Goal: Task Accomplishment & Management: Complete application form

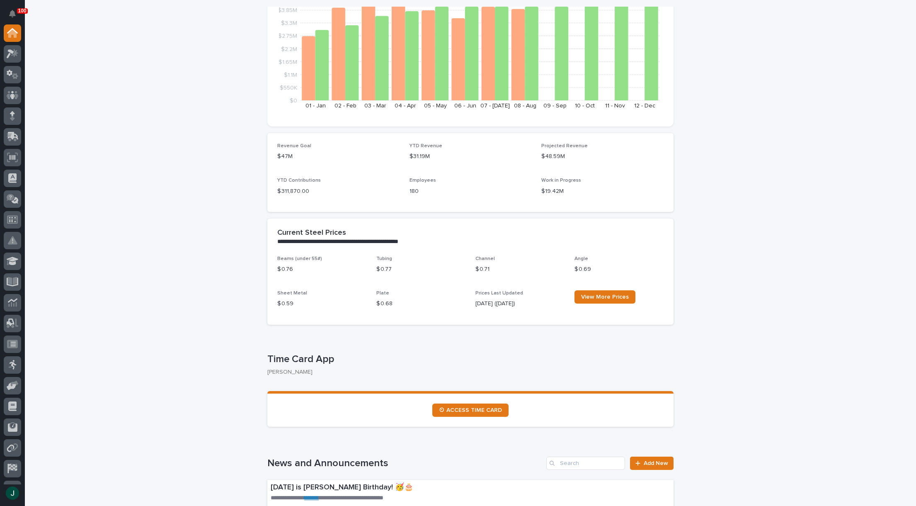
scroll to position [124, 0]
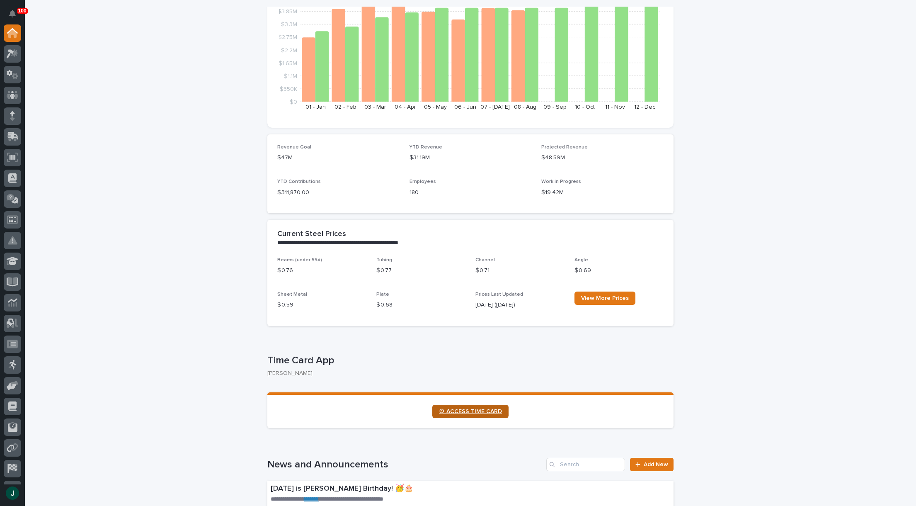
click at [482, 413] on span "⏲ ACCESS TIME CARD" at bounding box center [470, 411] width 63 height 6
click at [12, 54] on icon at bounding box center [13, 54] width 12 height 10
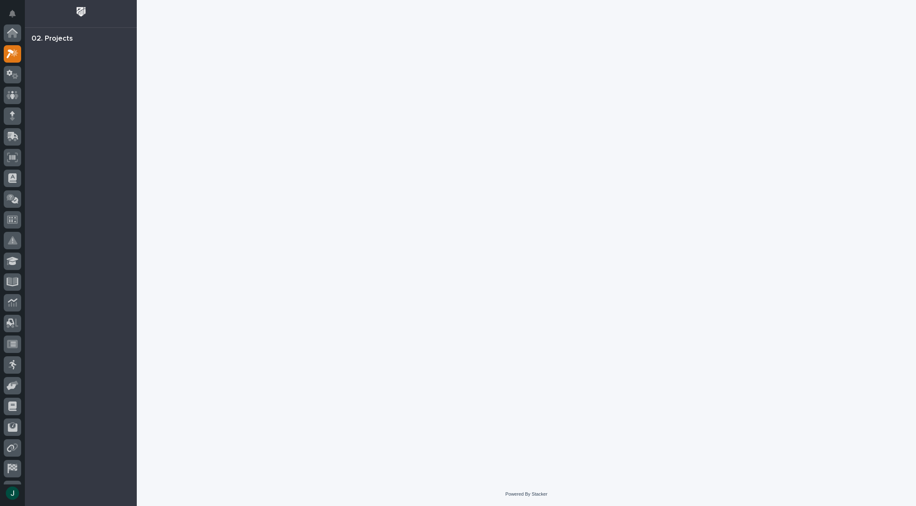
scroll to position [21, 0]
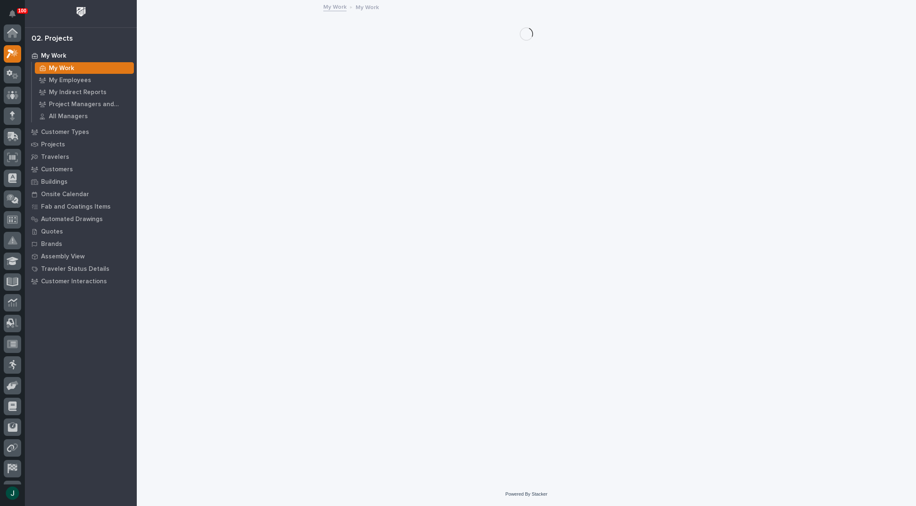
scroll to position [21, 0]
click at [54, 170] on p "Customers" at bounding box center [57, 169] width 32 height 7
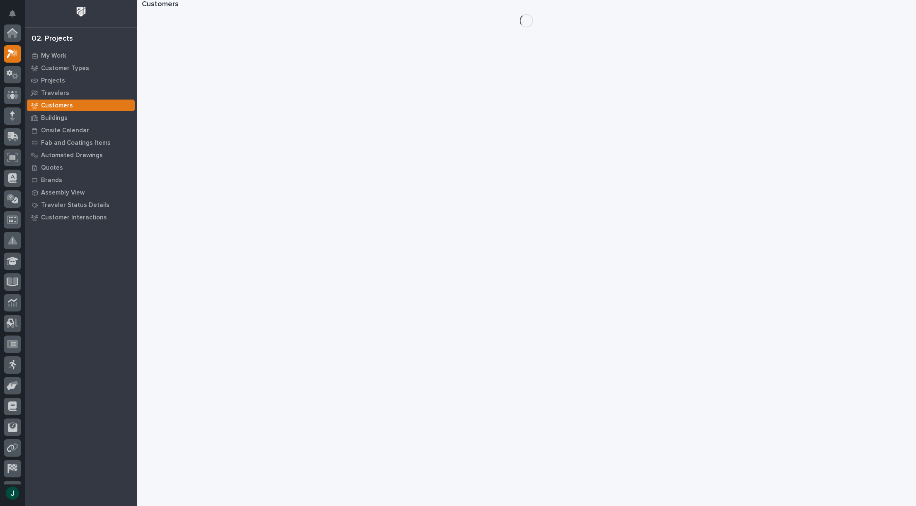
scroll to position [21, 0]
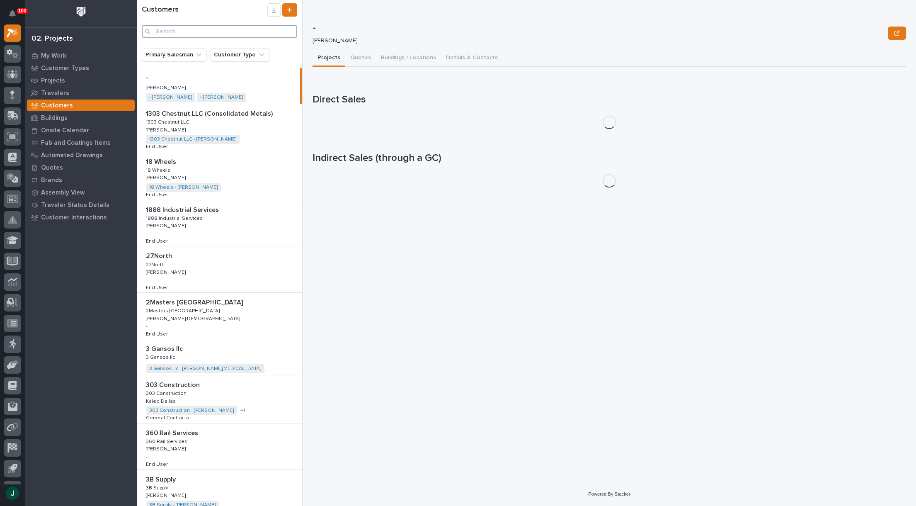
click at [173, 29] on input "Search" at bounding box center [219, 31] width 155 height 13
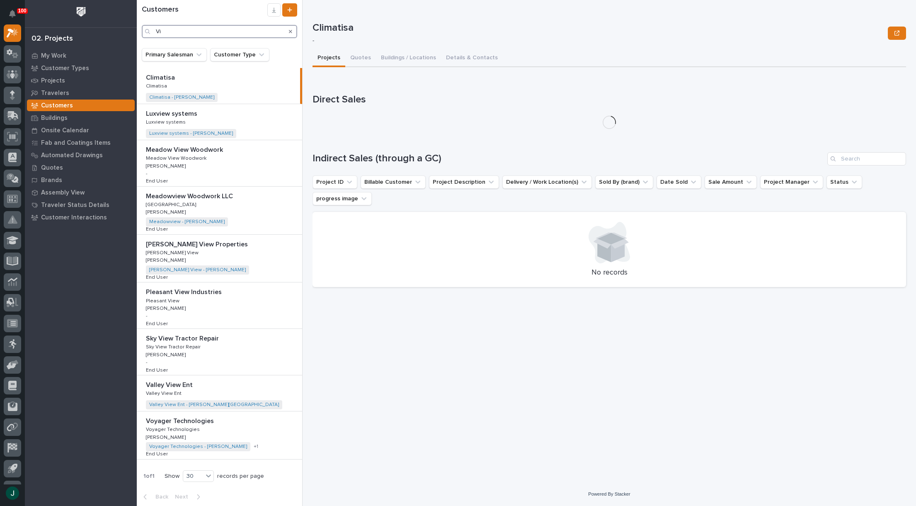
type input "V"
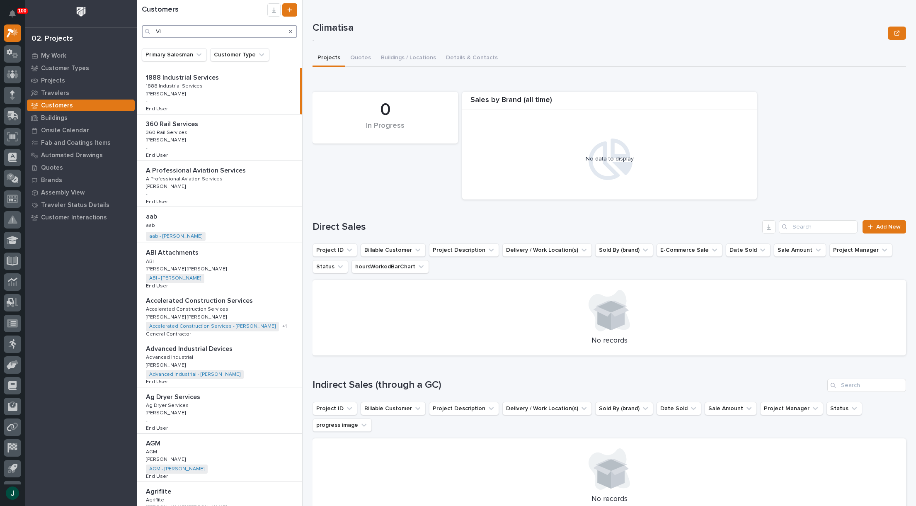
type input "V"
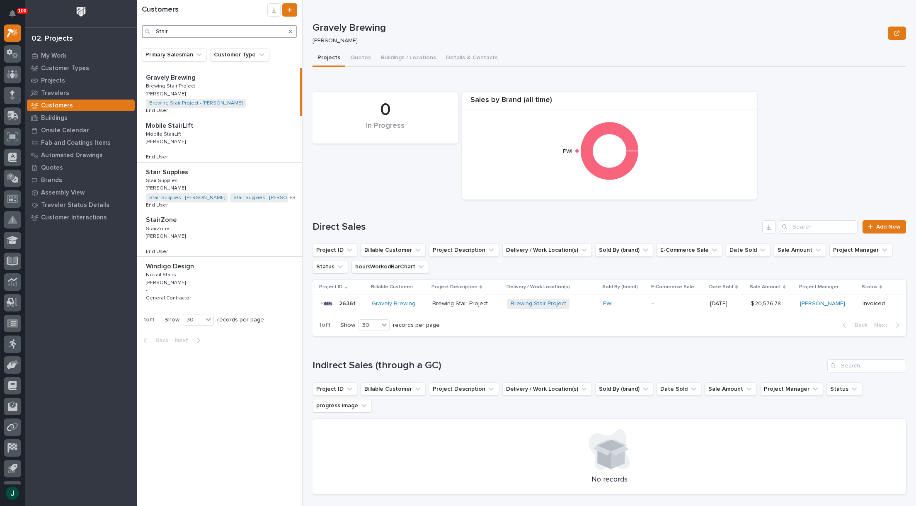
type input "Stair"
click at [163, 178] on p "Stair Supplies" at bounding box center [163, 179] width 34 height 7
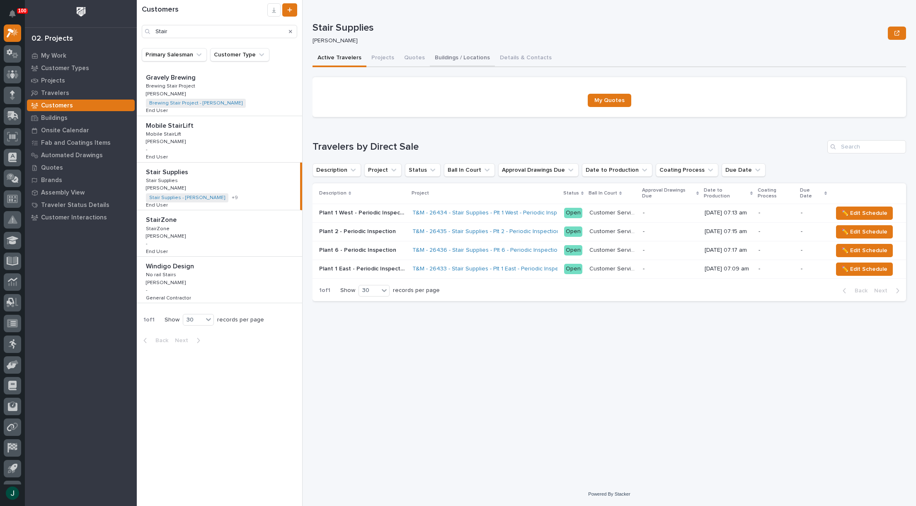
click at [452, 59] on button "Buildings / Locations" at bounding box center [462, 58] width 65 height 17
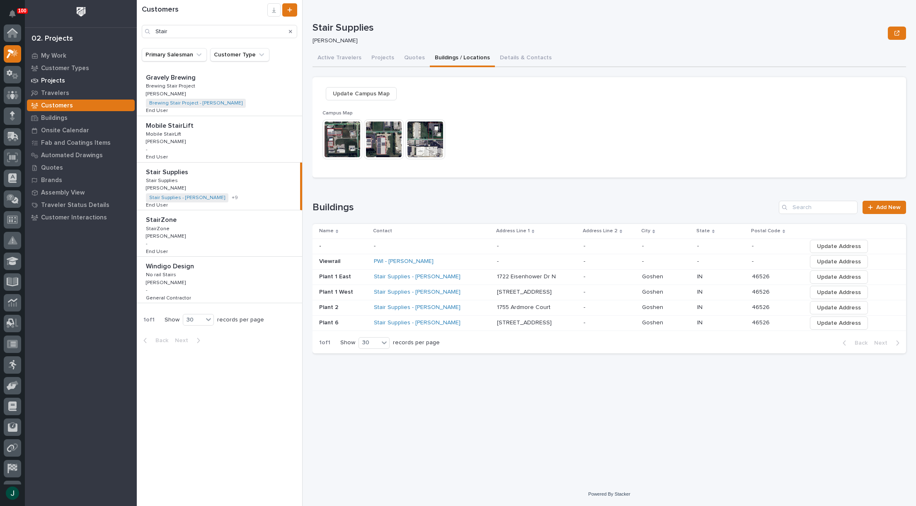
click at [51, 80] on p "Projects" at bounding box center [53, 80] width 24 height 7
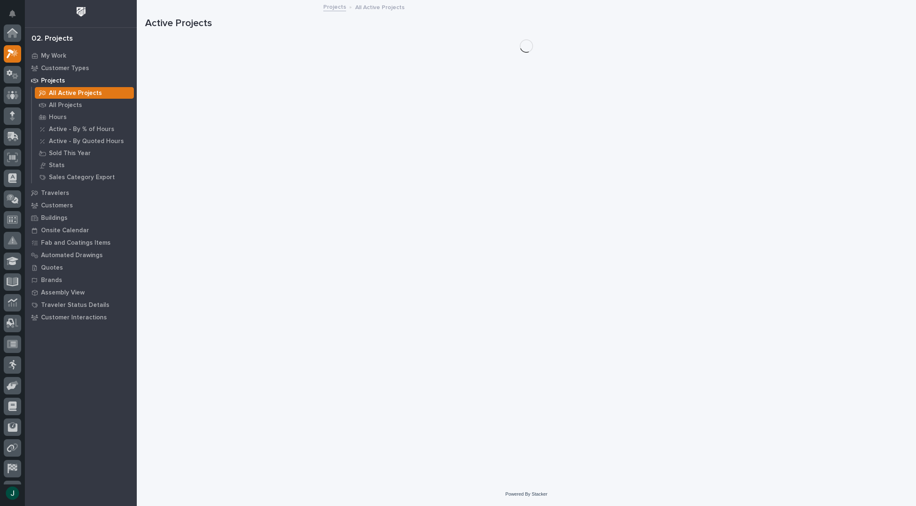
scroll to position [21, 0]
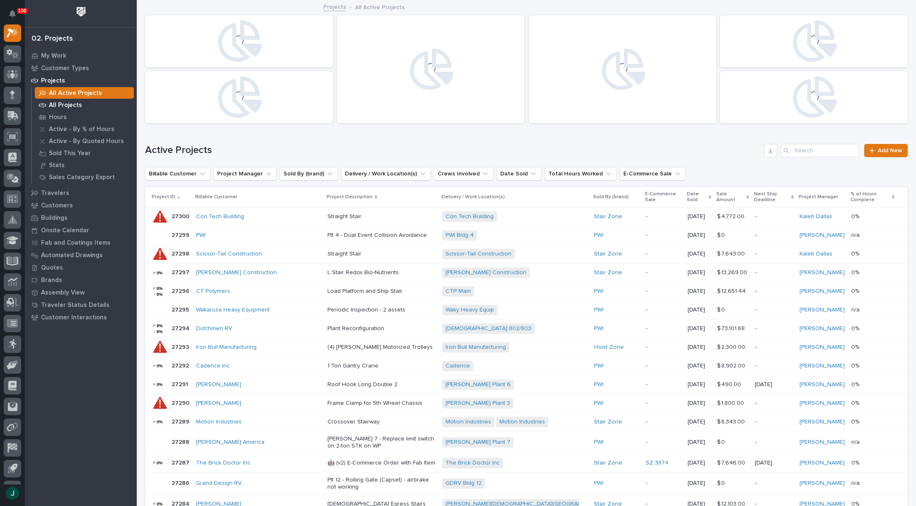
click at [64, 106] on p "All Projects" at bounding box center [65, 105] width 33 height 7
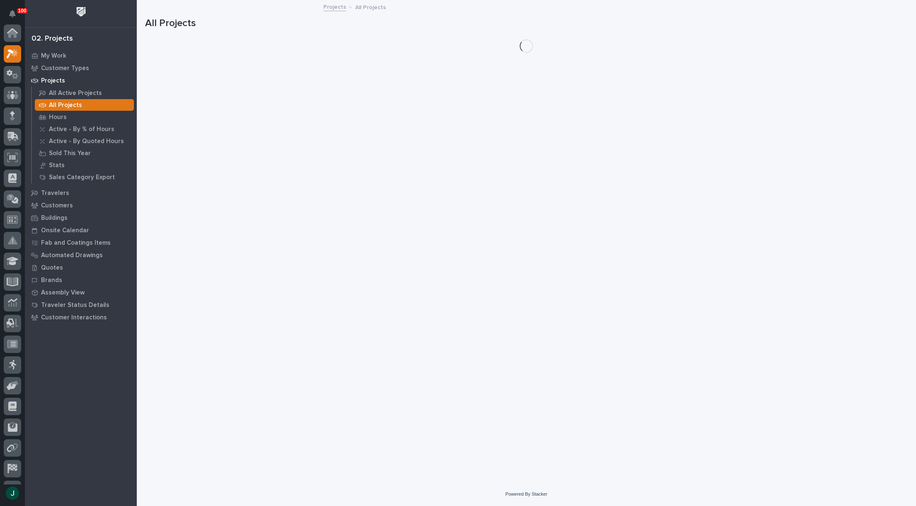
scroll to position [21, 0]
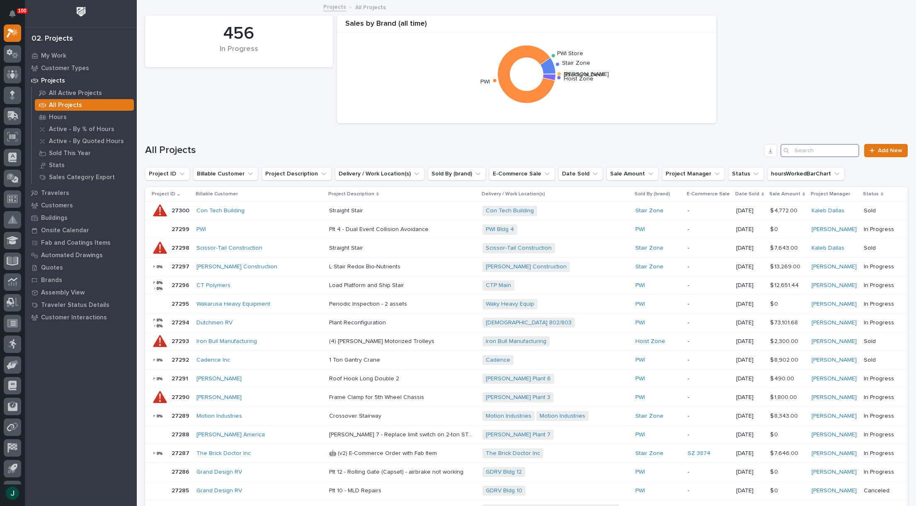
click at [839, 153] on input "Search" at bounding box center [820, 150] width 79 height 13
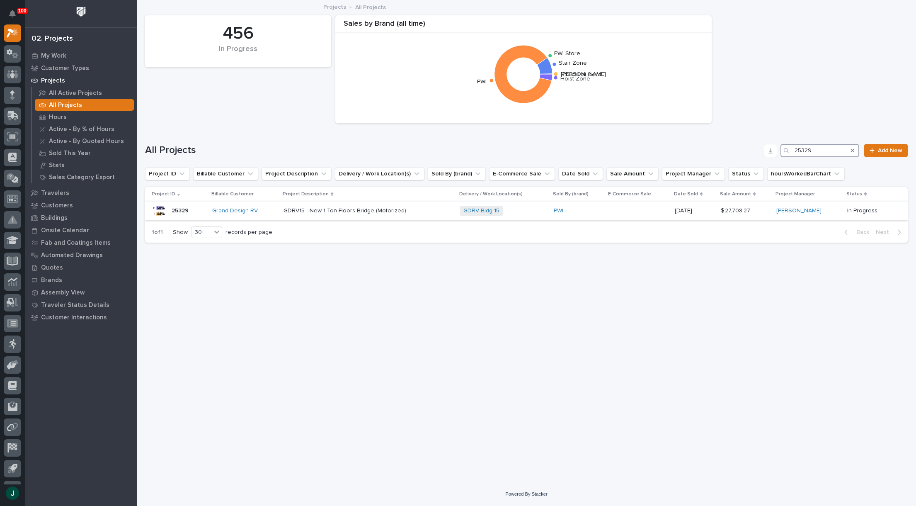
type input "25329"
click at [349, 208] on p "GDRV15 - New 1 Ton Floors Bridge (Motorized)" at bounding box center [346, 210] width 124 height 9
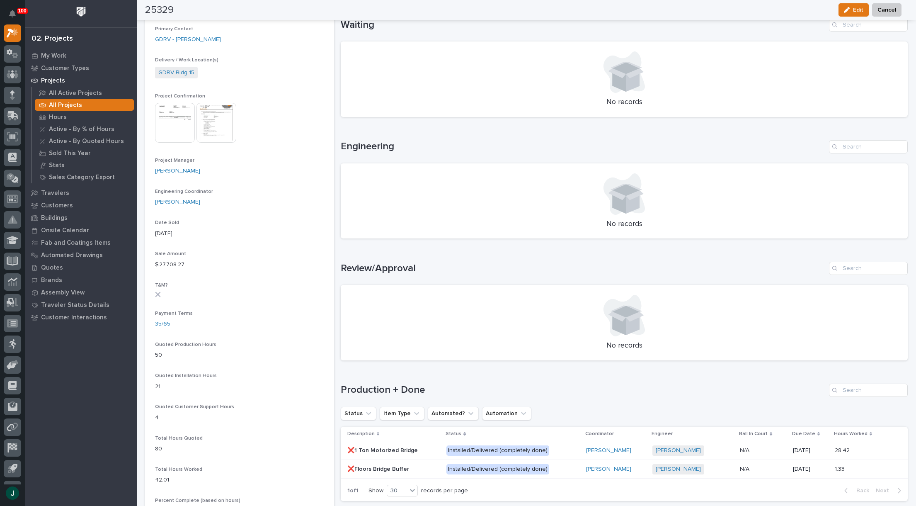
scroll to position [276, 0]
click at [219, 125] on img at bounding box center [217, 124] width 40 height 40
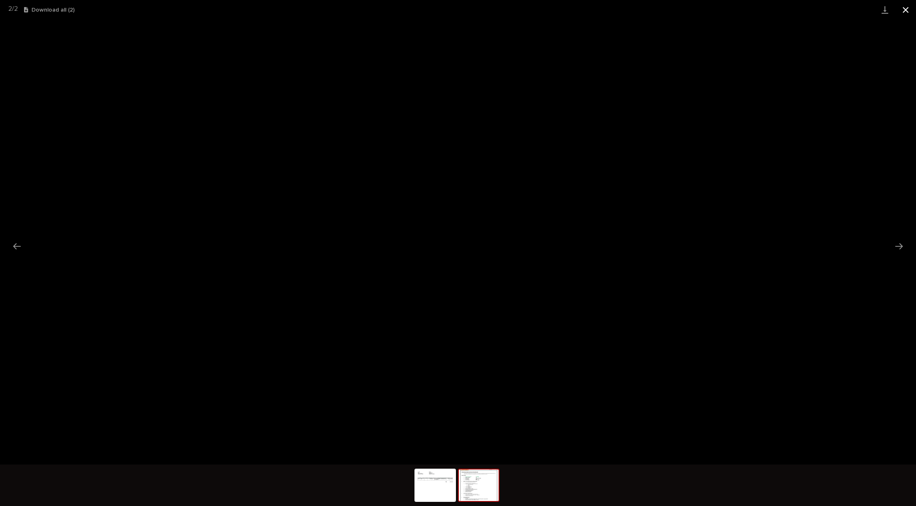
click at [902, 12] on button "Close gallery" at bounding box center [906, 9] width 21 height 19
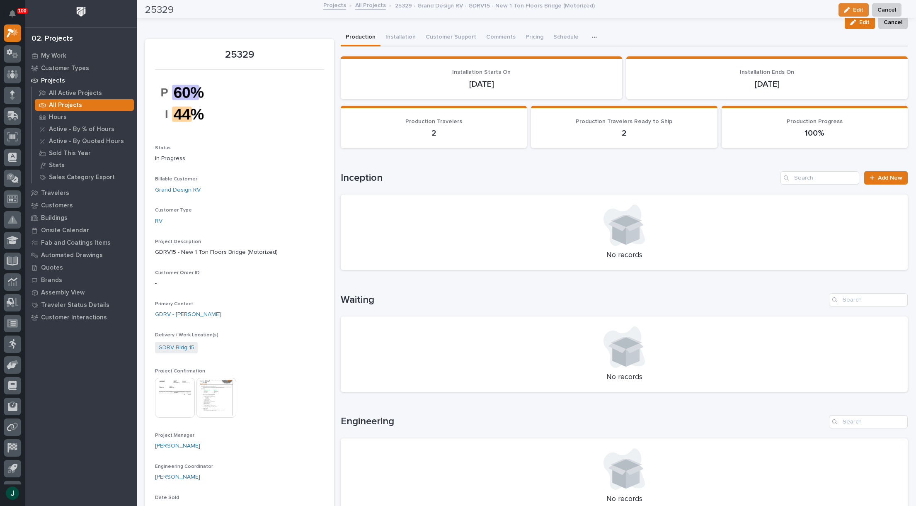
scroll to position [0, 0]
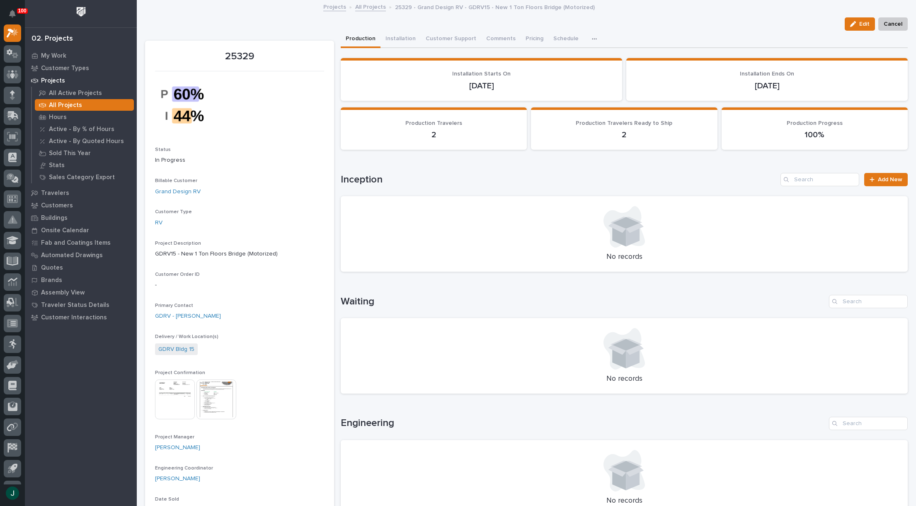
click at [66, 106] on p "All Projects" at bounding box center [65, 105] width 33 height 7
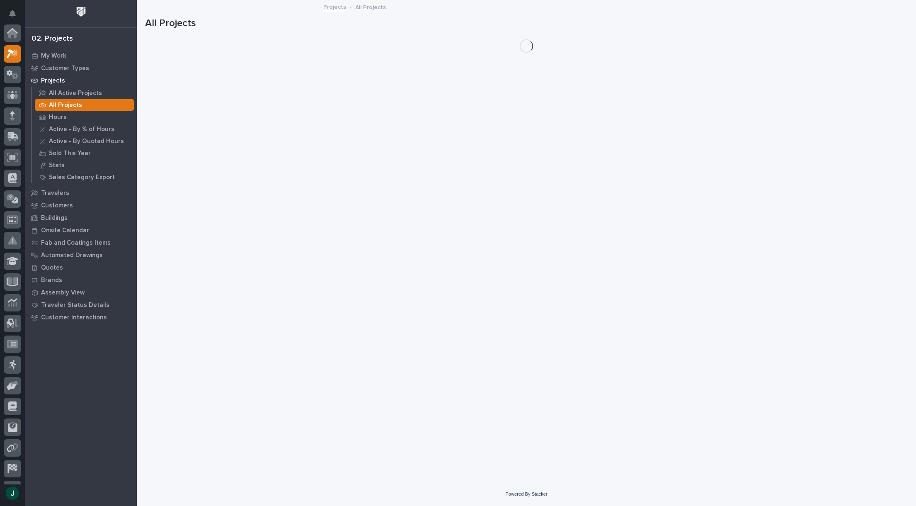
scroll to position [21, 0]
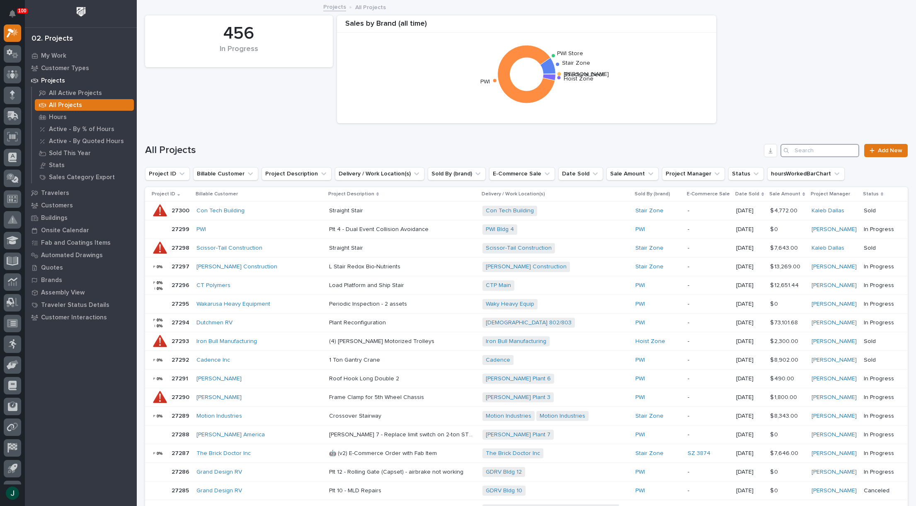
click at [812, 150] on input "Search" at bounding box center [820, 150] width 79 height 13
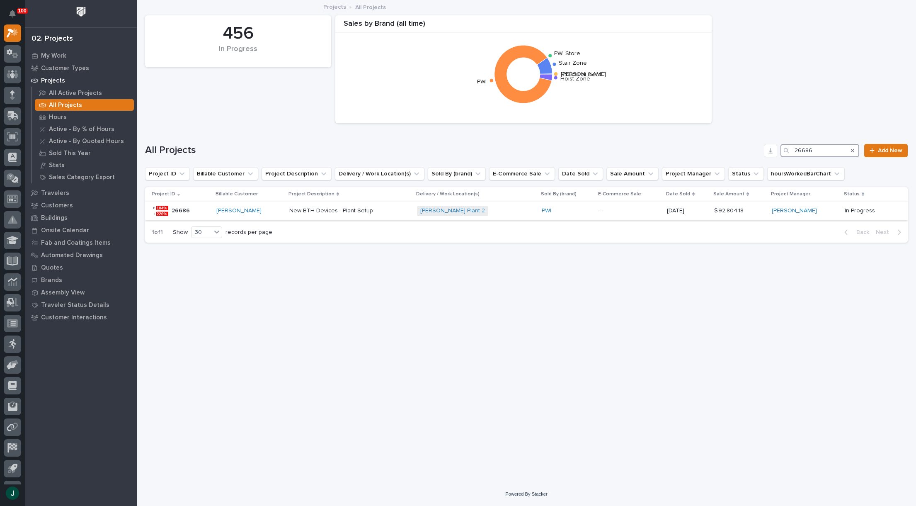
type input "26686"
click at [328, 211] on p "New BTH Devices - Plant Setup" at bounding box center [331, 210] width 85 height 9
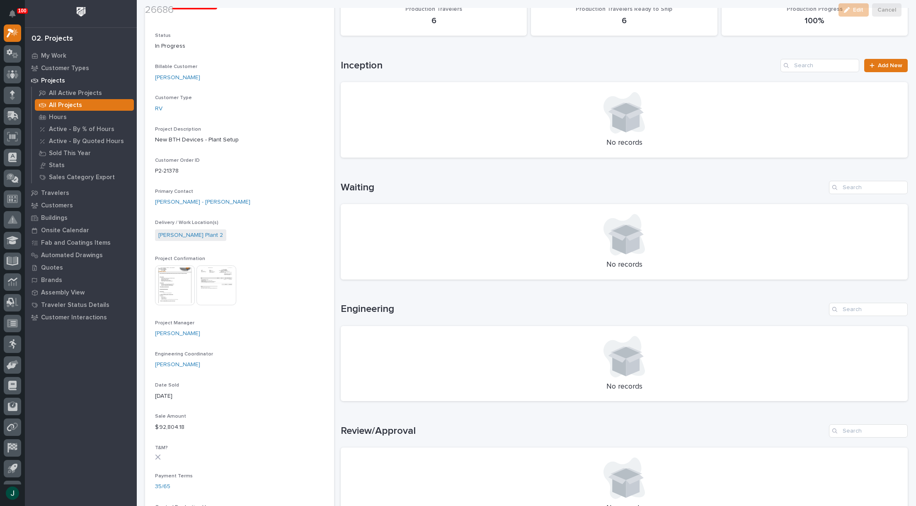
scroll to position [124, 0]
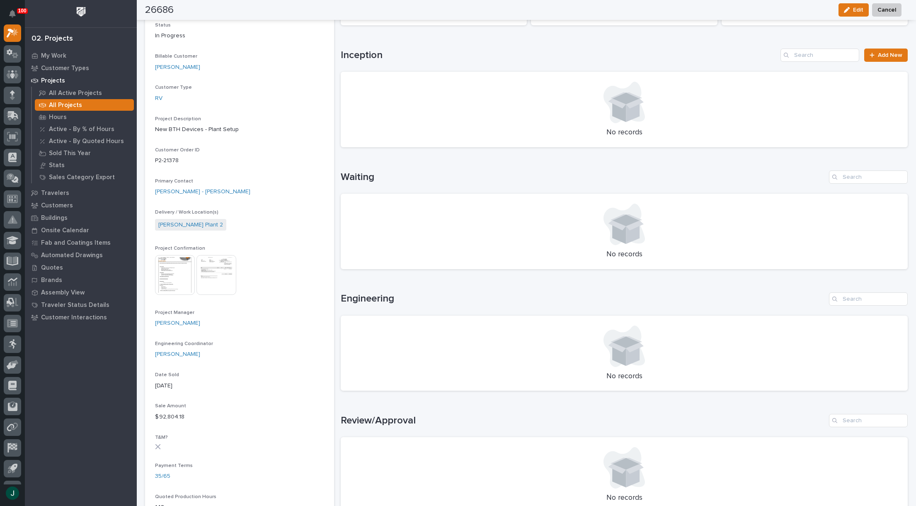
click at [180, 281] on img at bounding box center [175, 275] width 40 height 40
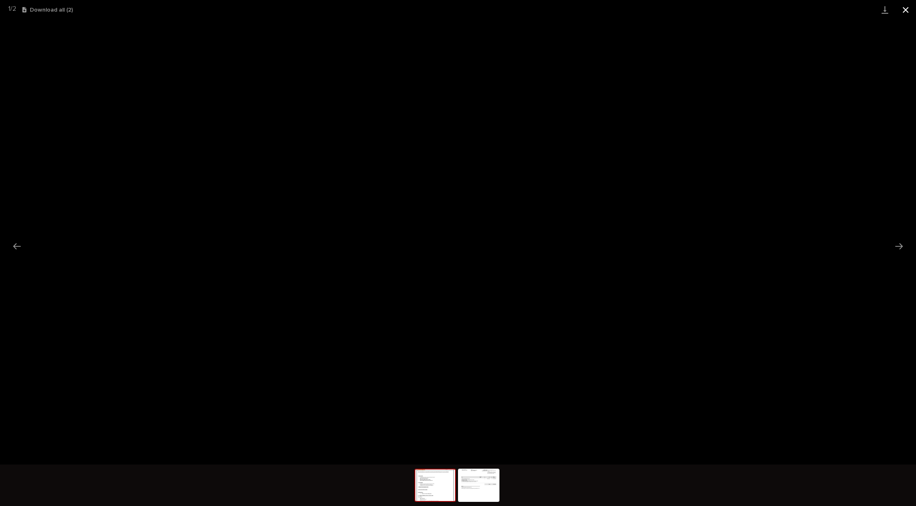
click at [906, 12] on button "Close gallery" at bounding box center [906, 9] width 21 height 19
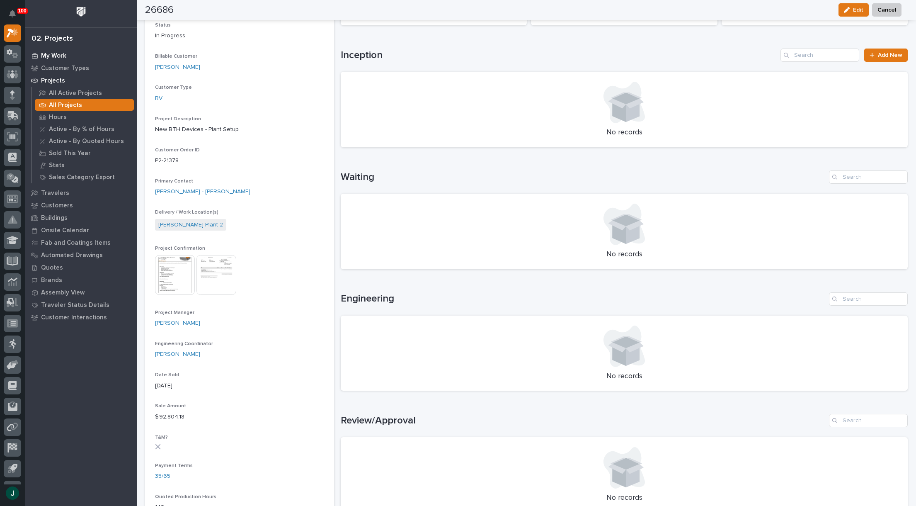
scroll to position [0, 0]
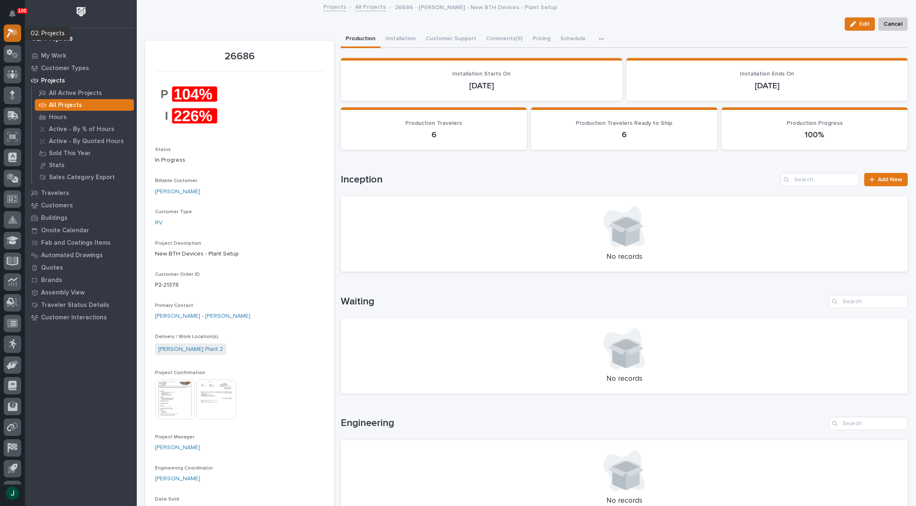
click at [14, 29] on icon at bounding box center [13, 33] width 12 height 10
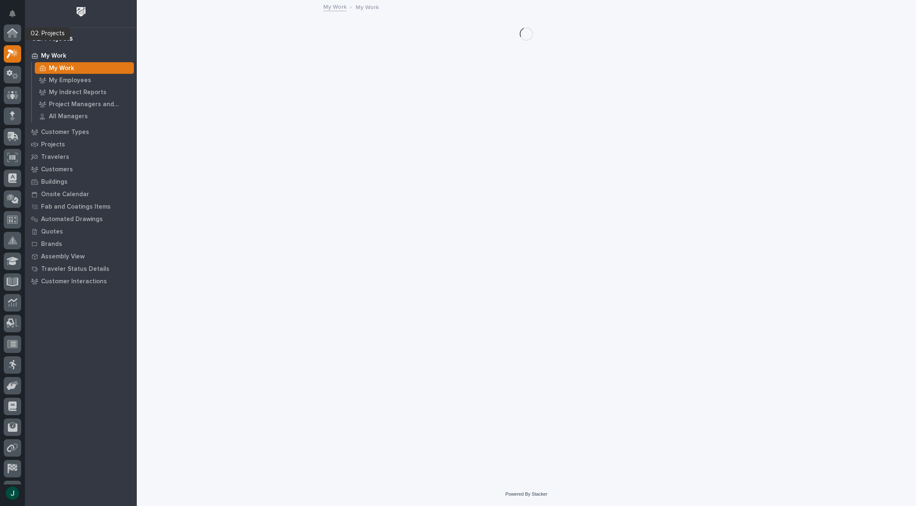
scroll to position [21, 0]
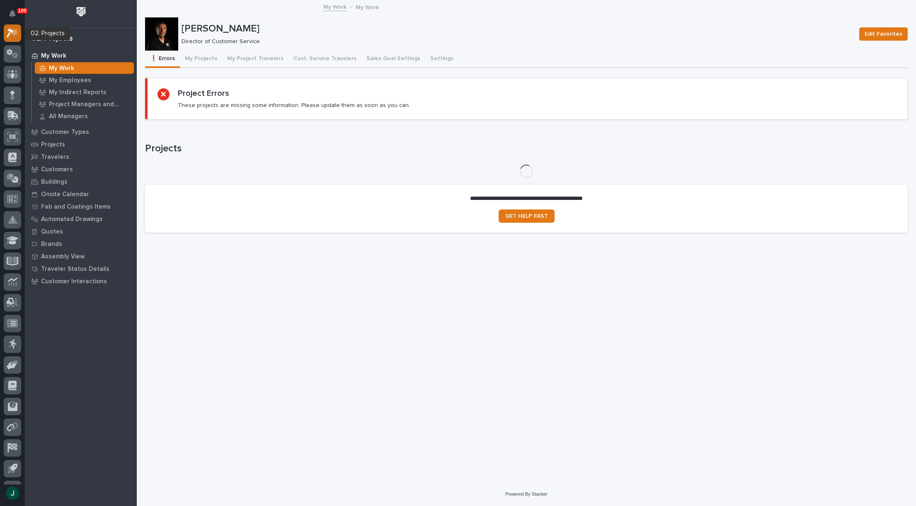
click at [11, 35] on icon at bounding box center [13, 33] width 12 height 10
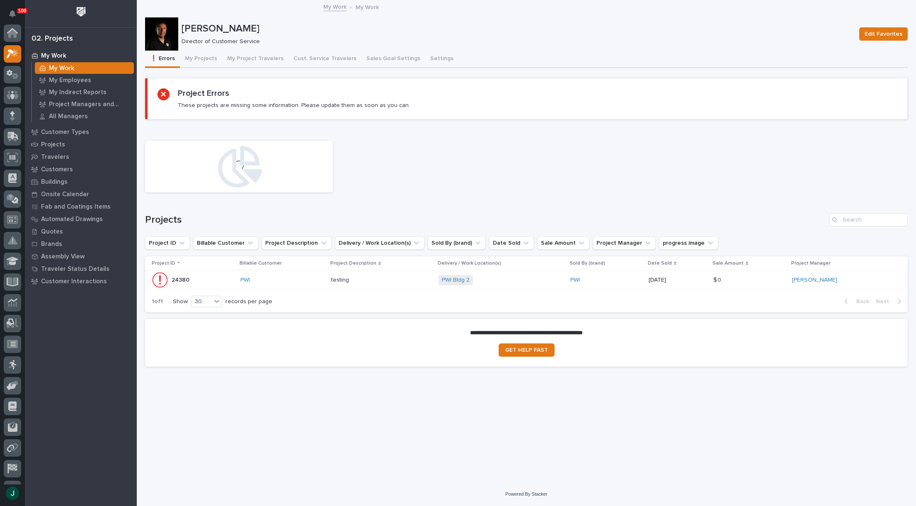
scroll to position [21, 0]
click at [8, 31] on icon at bounding box center [13, 33] width 12 height 10
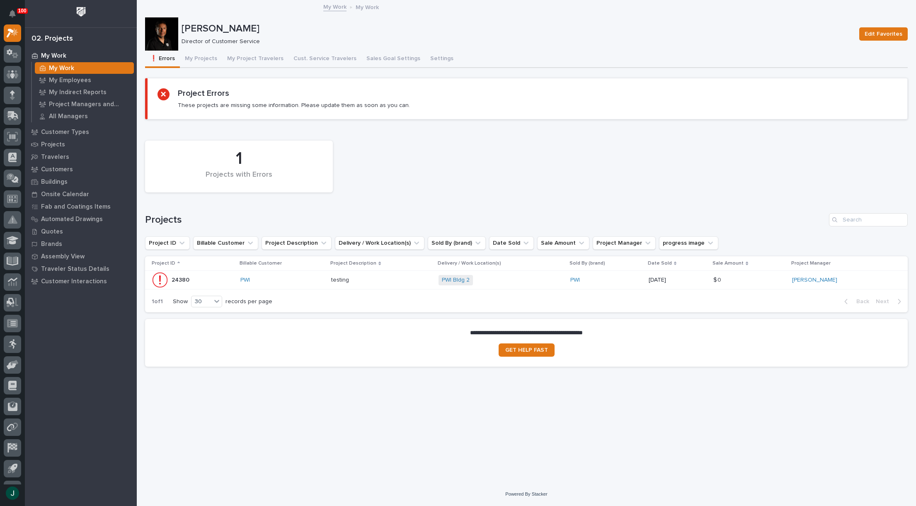
click at [156, 33] on div at bounding box center [161, 33] width 33 height 33
click at [17, 34] on icon at bounding box center [12, 33] width 8 height 8
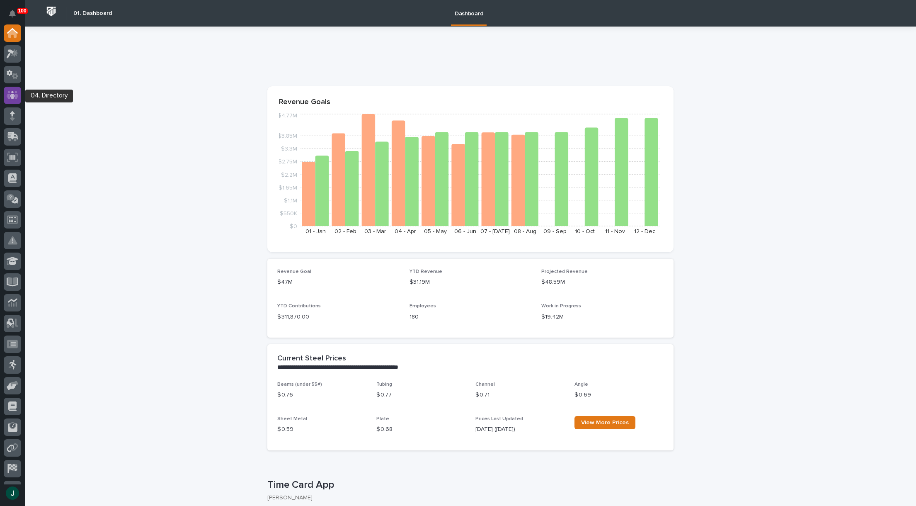
click at [9, 94] on icon at bounding box center [13, 95] width 12 height 10
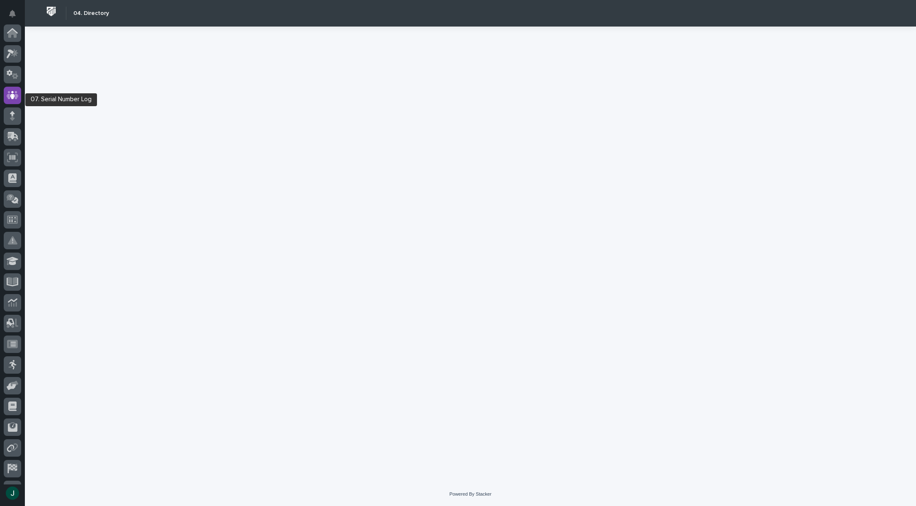
scroll to position [58, 0]
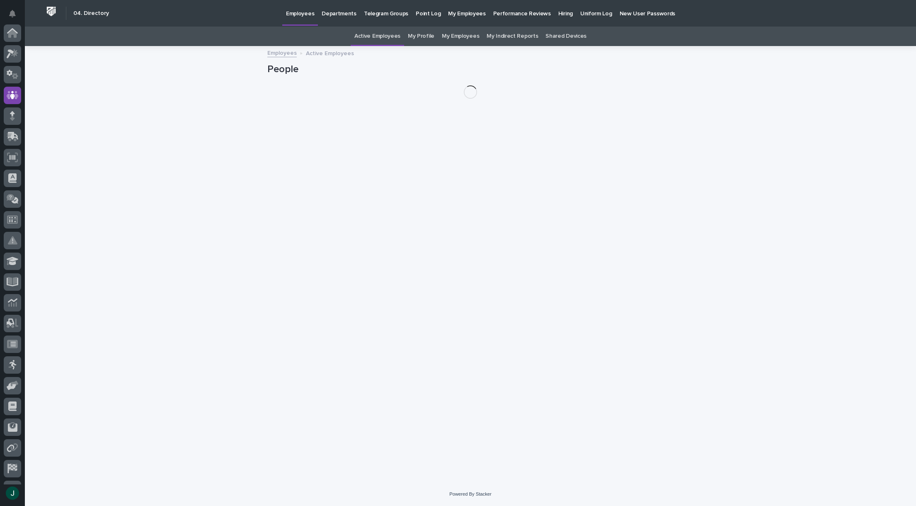
scroll to position [58, 0]
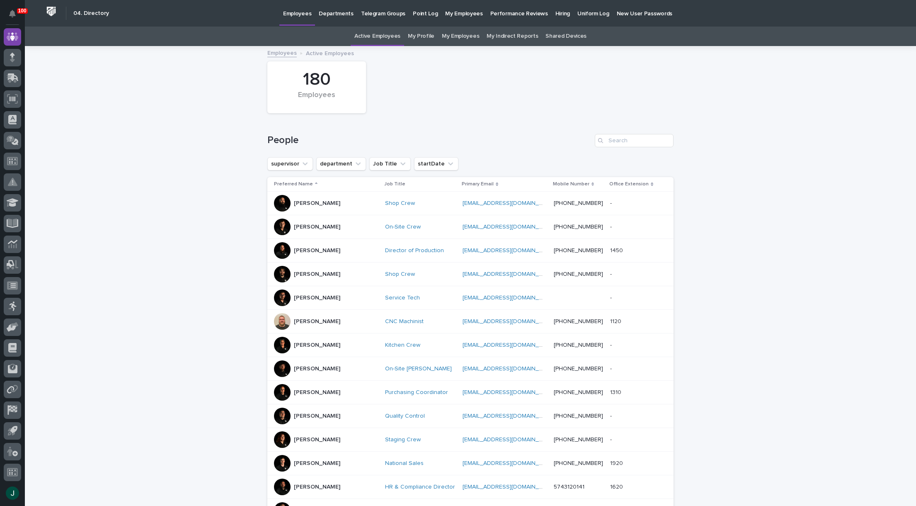
click at [556, 12] on p "Hiring" at bounding box center [563, 8] width 15 height 17
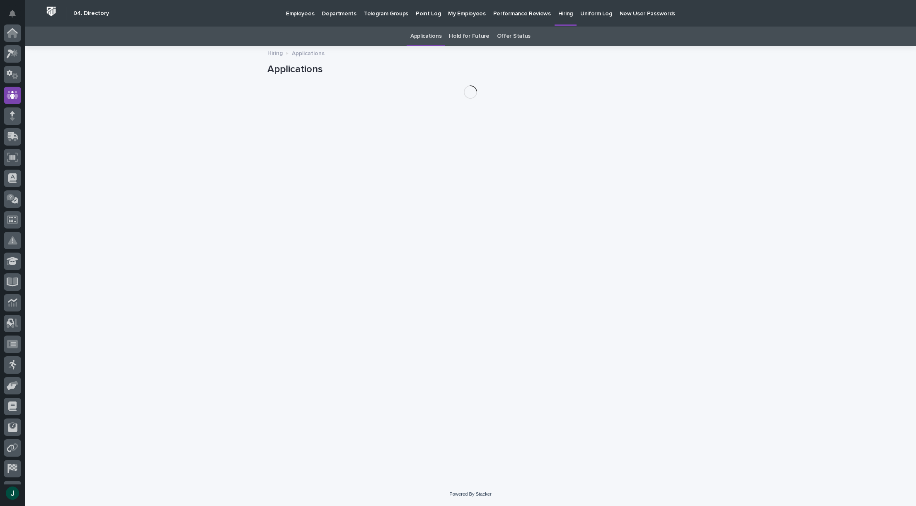
scroll to position [58, 0]
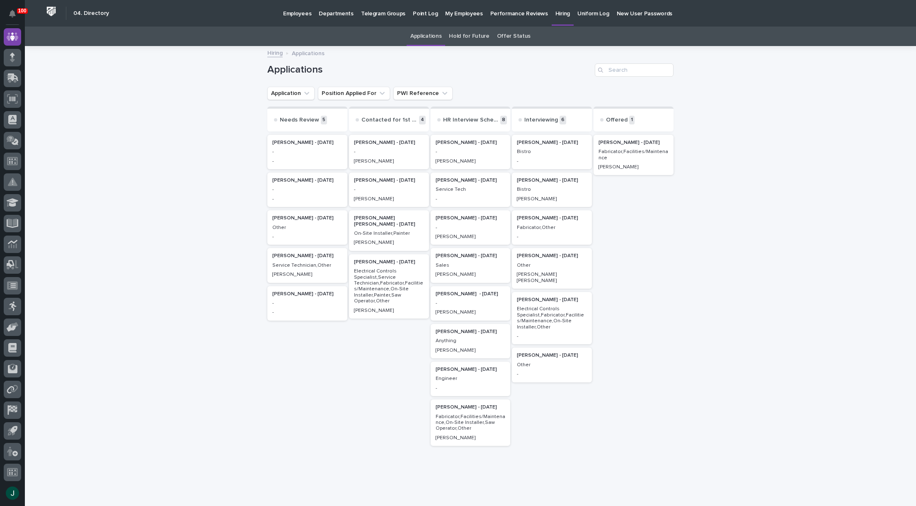
click at [539, 306] on p "Electrical Controls Specialist,Fabricator,Facilities/Maintenance,On-Site Instal…" at bounding box center [552, 318] width 70 height 24
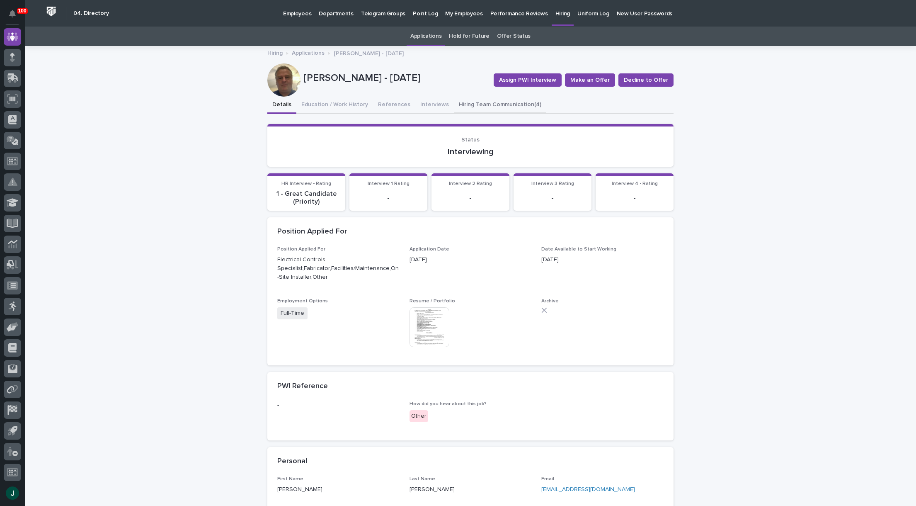
click at [460, 105] on button "Hiring Team Communication (4)" at bounding box center [500, 105] width 92 height 17
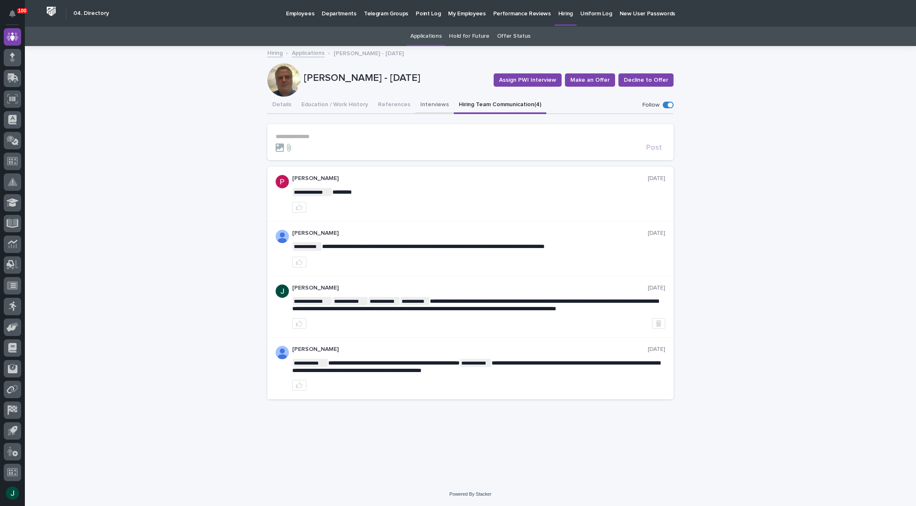
click at [430, 102] on button "Interviews" at bounding box center [434, 105] width 39 height 17
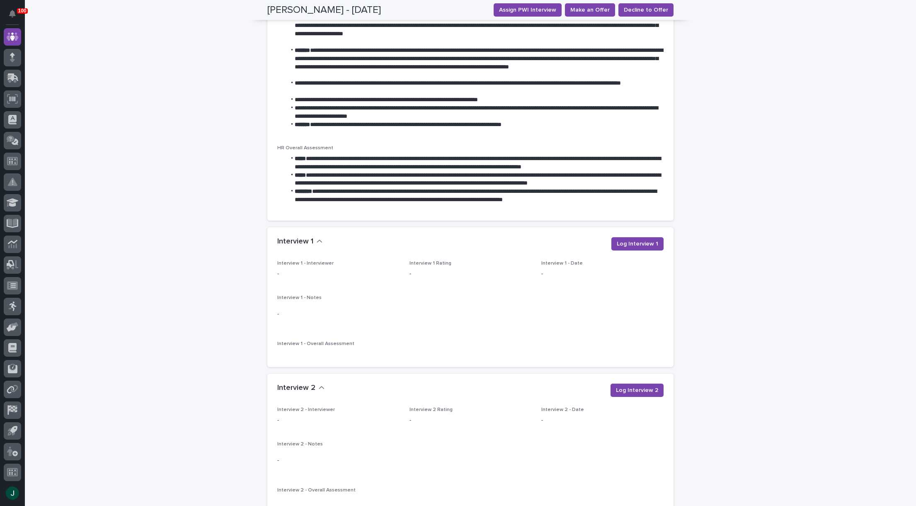
scroll to position [765, 0]
click at [622, 246] on span "Log Interview 1" at bounding box center [637, 244] width 41 height 8
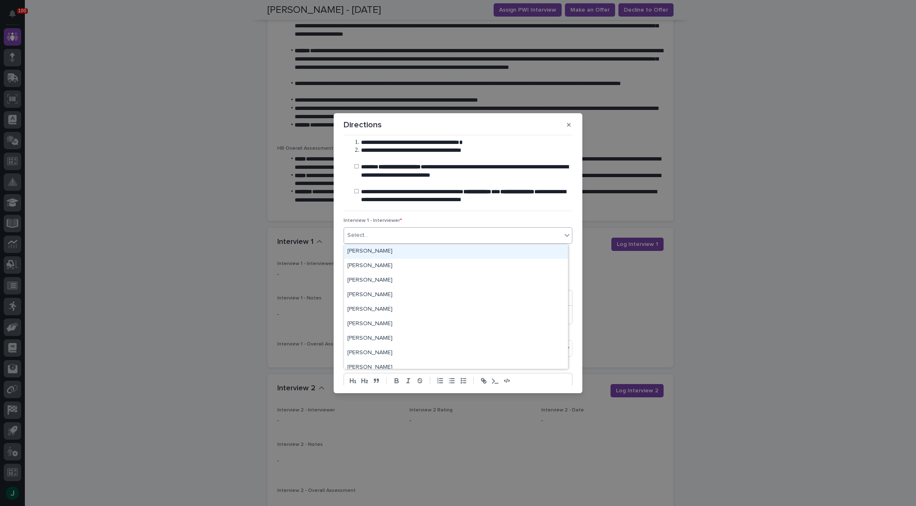
click at [565, 235] on icon at bounding box center [567, 235] width 8 height 8
type input "****"
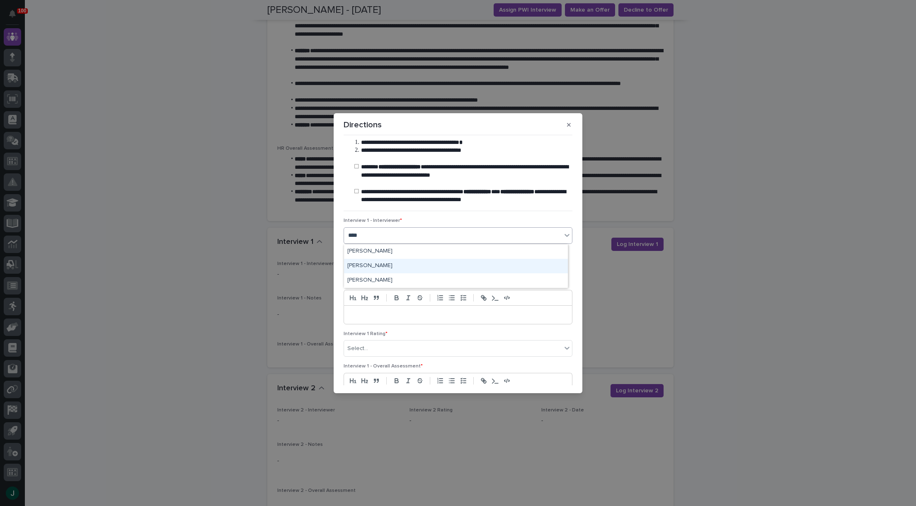
click at [367, 266] on div "[PERSON_NAME]" at bounding box center [456, 266] width 224 height 15
click at [384, 265] on input "text" at bounding box center [377, 267] width 66 height 15
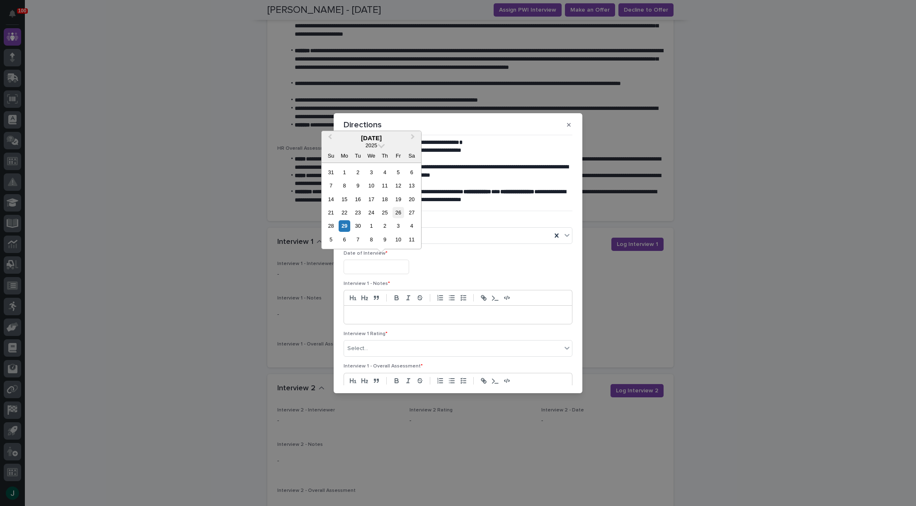
click at [398, 213] on div "26" at bounding box center [398, 212] width 11 height 11
type input "**********"
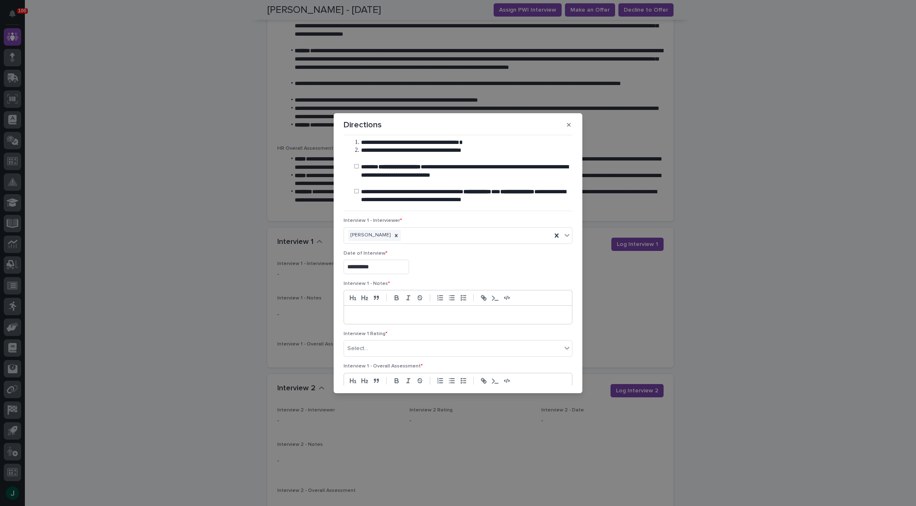
click at [380, 314] on p at bounding box center [458, 315] width 216 height 8
click at [507, 53] on div "**********" at bounding box center [458, 253] width 916 height 506
drag, startPoint x: 536, startPoint y: 123, endPoint x: 547, endPoint y: 126, distance: 12.2
click at [547, 126] on div "Directions" at bounding box center [458, 124] width 229 height 13
click at [570, 128] on button "button" at bounding box center [569, 124] width 14 height 13
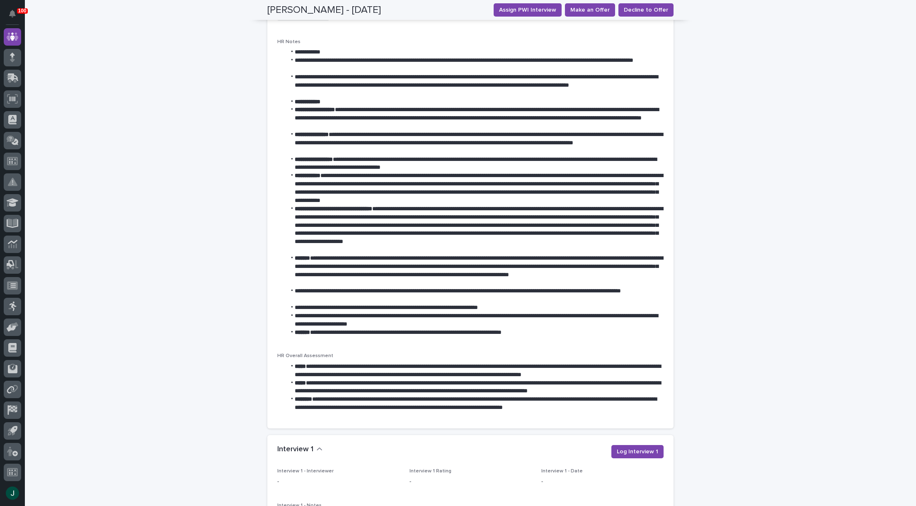
scroll to position [682, 0]
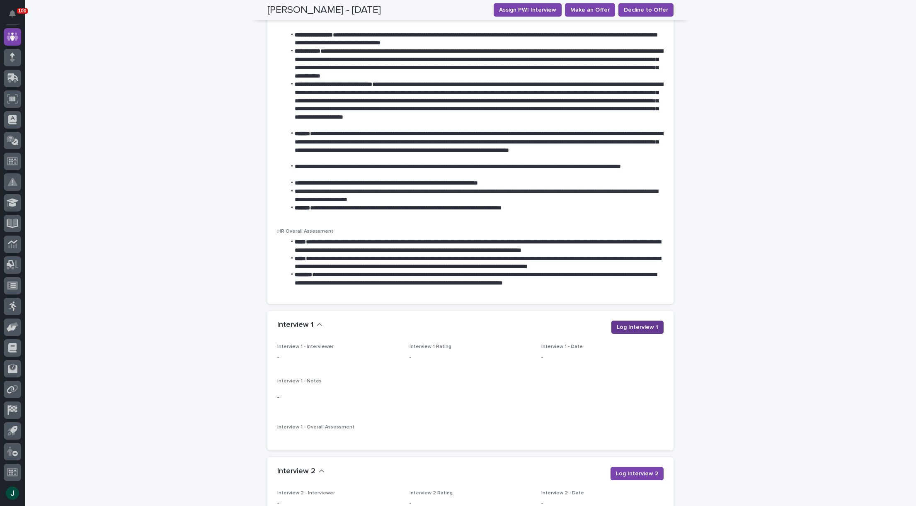
click at [641, 327] on span "Log Interview 1" at bounding box center [637, 327] width 41 height 8
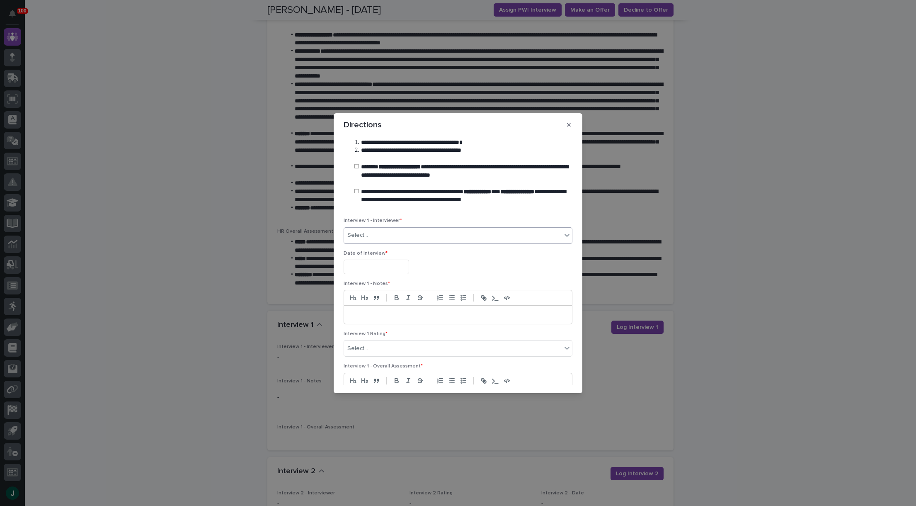
click at [564, 237] on icon at bounding box center [567, 235] width 8 height 8
type input "****"
click at [355, 262] on div "[PERSON_NAME]" at bounding box center [456, 266] width 224 height 15
click at [374, 269] on input "text" at bounding box center [377, 267] width 66 height 15
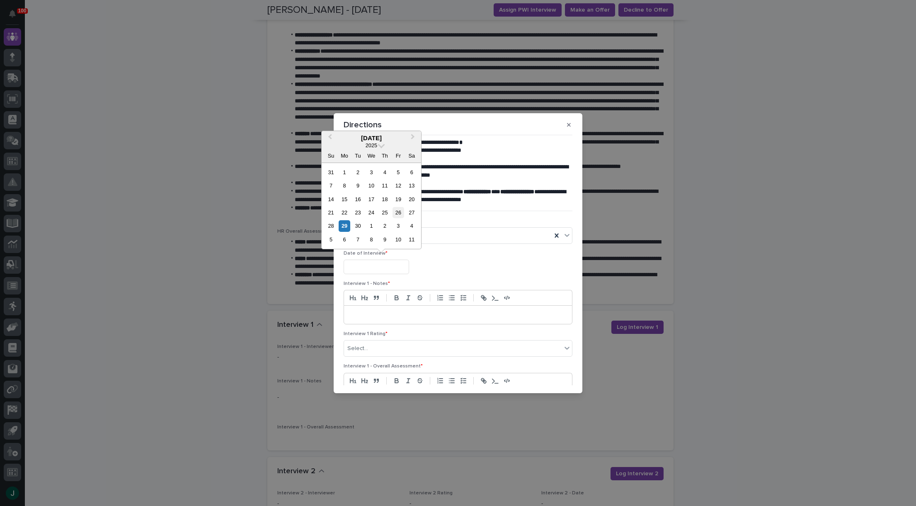
click at [398, 209] on div "26" at bounding box center [398, 212] width 11 height 11
type input "**********"
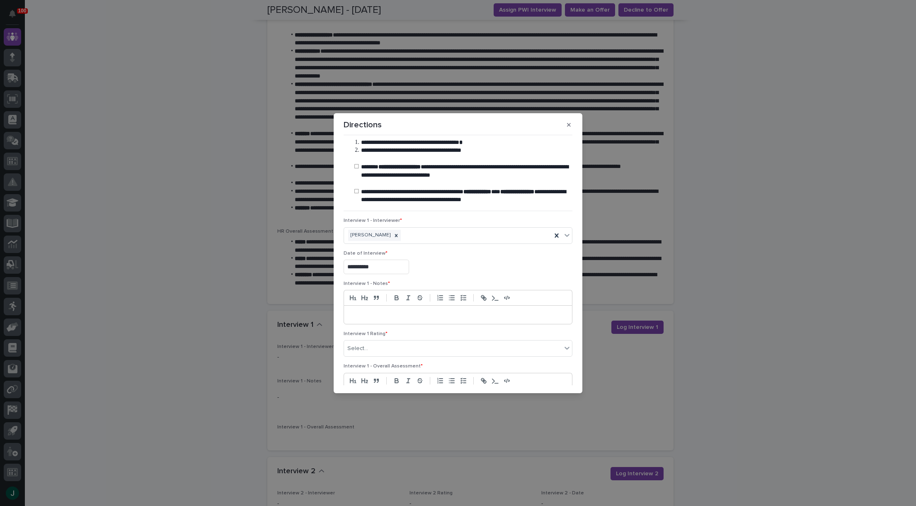
click at [387, 312] on p at bounding box center [458, 315] width 216 height 8
click at [349, 314] on div "**********" at bounding box center [458, 327] width 228 height 43
click at [351, 313] on p "**********" at bounding box center [455, 315] width 211 height 8
click at [349, 323] on div "**********" at bounding box center [458, 327] width 228 height 43
click at [402, 330] on li "**********" at bounding box center [460, 327] width 203 height 17
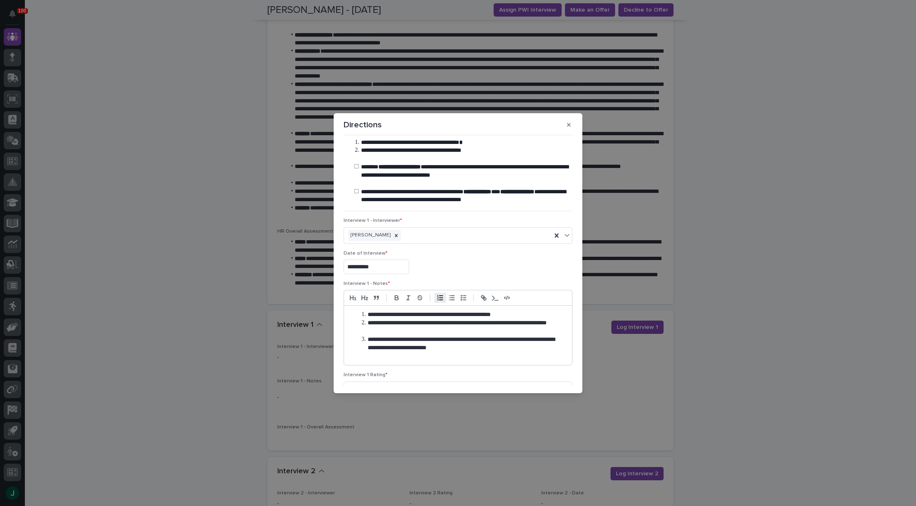
click at [466, 348] on li "**********" at bounding box center [460, 343] width 203 height 17
click at [499, 348] on li "**********" at bounding box center [460, 343] width 203 height 17
click at [370, 357] on li at bounding box center [460, 356] width 203 height 8
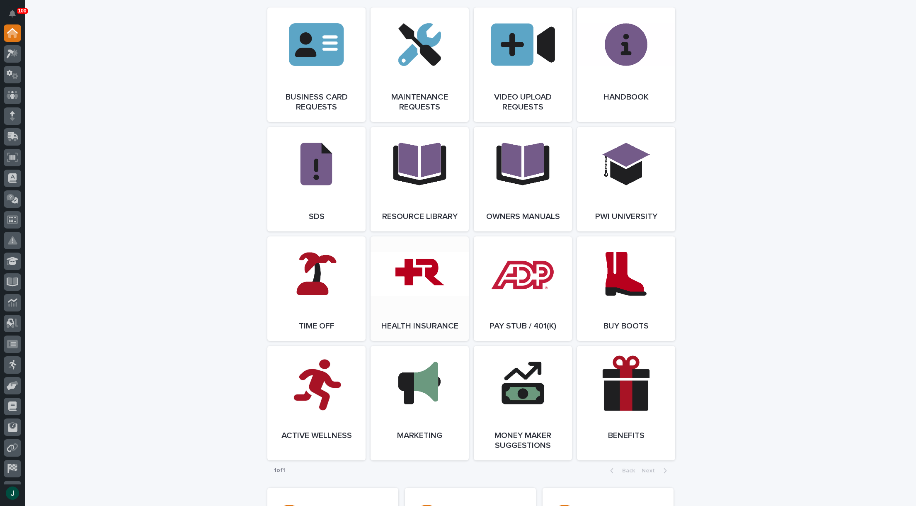
scroll to position [1285, 0]
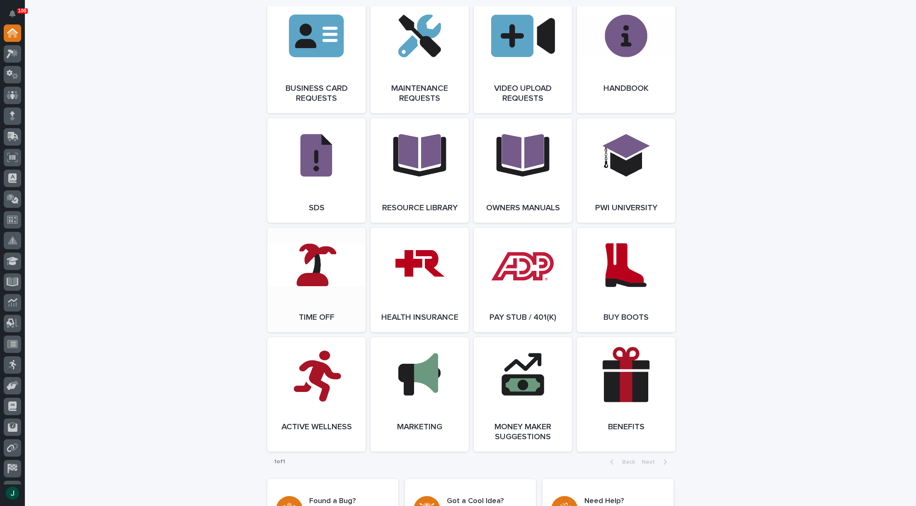
click at [343, 322] on link "Open Link" at bounding box center [316, 280] width 98 height 104
